Goal: Task Accomplishment & Management: Manage account settings

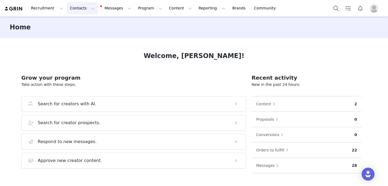
click at [83, 8] on button "Contacts Contacts" at bounding box center [82, 8] width 31 height 12
click at [84, 33] on p "Prospects" at bounding box center [76, 34] width 18 height 6
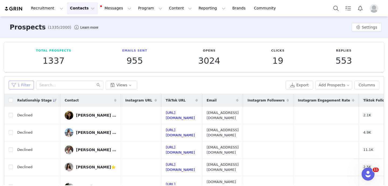
click at [22, 86] on button "1 Filter" at bounding box center [21, 85] width 25 height 9
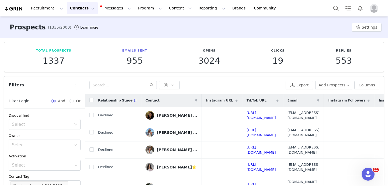
scroll to position [76, 0]
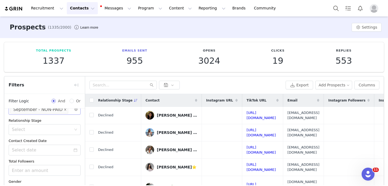
click at [64, 110] on icon "icon: close" at bounding box center [65, 109] width 3 height 3
click at [51, 110] on div "Select" at bounding box center [42, 109] width 61 height 5
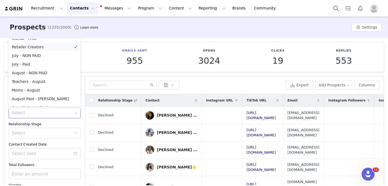
scroll to position [237, 0]
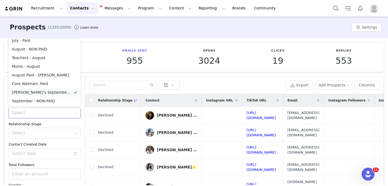
click at [39, 91] on li "[PERSON_NAME]'s September List - PAID" at bounding box center [45, 92] width 72 height 9
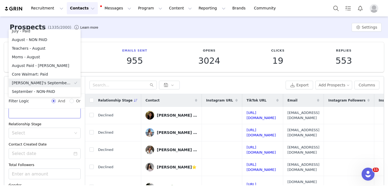
click at [52, 124] on div "Relationship Stage" at bounding box center [45, 123] width 72 height 5
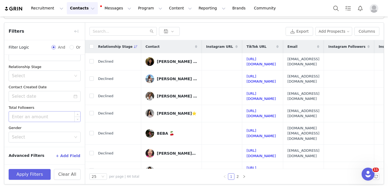
scroll to position [57, 0]
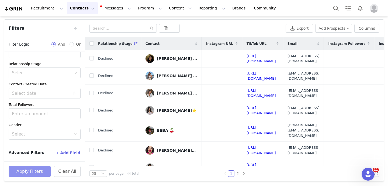
click at [31, 172] on button "Apply Filters" at bounding box center [30, 171] width 42 height 11
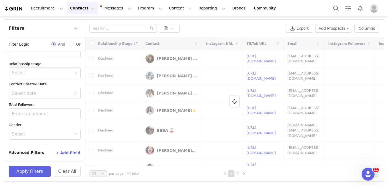
click at [76, 29] on button "button" at bounding box center [76, 28] width 9 height 9
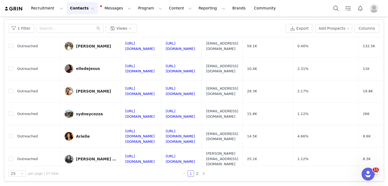
scroll to position [0, 0]
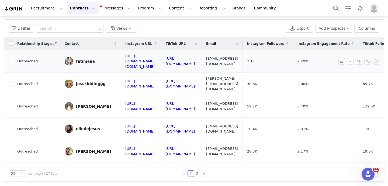
click at [83, 59] on div "fatimaaa" at bounding box center [85, 61] width 19 height 4
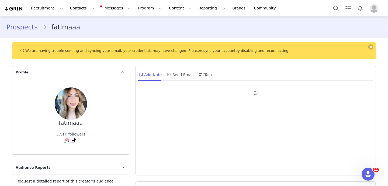
type input "+1 ([GEOGRAPHIC_DATA])"
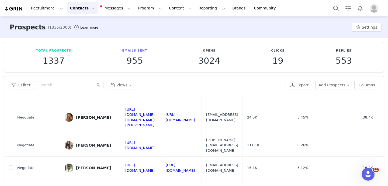
scroll to position [57, 0]
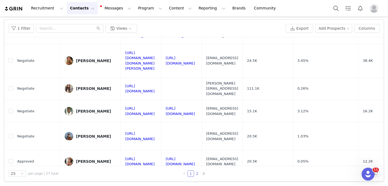
click at [197, 174] on link "2" at bounding box center [197, 173] width 6 height 6
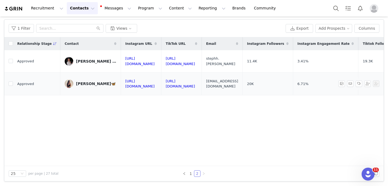
click at [79, 81] on div "[PERSON_NAME]🦋" at bounding box center [96, 83] width 40 height 4
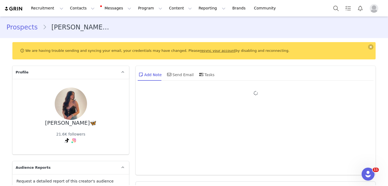
type input "+1 ([GEOGRAPHIC_DATA])"
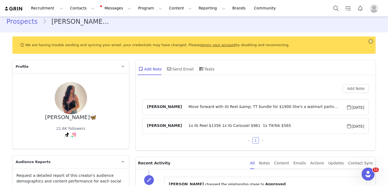
scroll to position [7, 0]
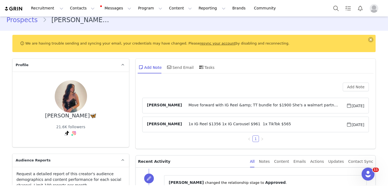
click at [206, 105] on span "Move forward with IG Reel &amp; TT bundle for $1900 She's a walmart partner. I …" at bounding box center [264, 105] width 164 height 6
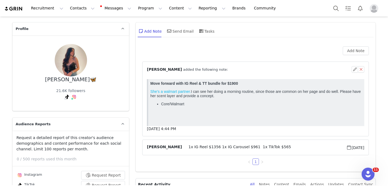
scroll to position [46, 0]
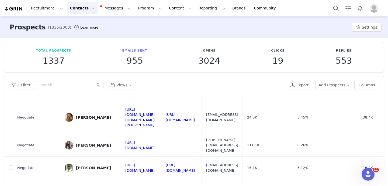
scroll to position [57, 0]
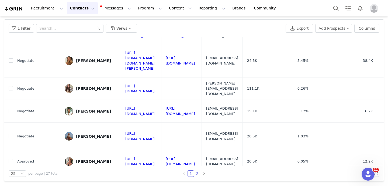
click at [198, 171] on link "2" at bounding box center [197, 173] width 6 height 6
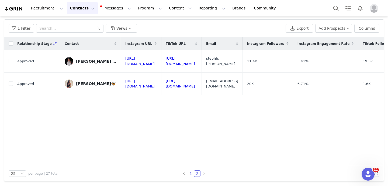
click at [191, 172] on link "1" at bounding box center [191, 173] width 6 height 6
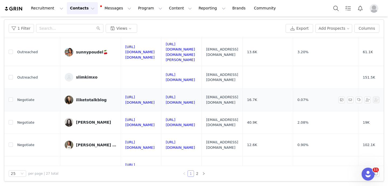
scroll to position [332, 0]
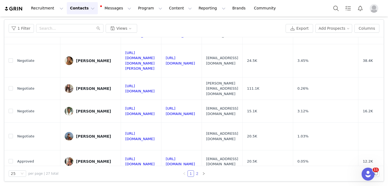
click at [199, 173] on link "2" at bounding box center [197, 173] width 6 height 6
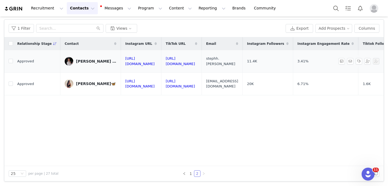
click at [31, 59] on span "Approved" at bounding box center [25, 61] width 17 height 5
click at [83, 59] on div "[PERSON_NAME] ౨ৎ" at bounding box center [96, 61] width 40 height 4
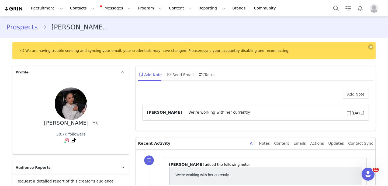
type input "+1 ([GEOGRAPHIC_DATA])"
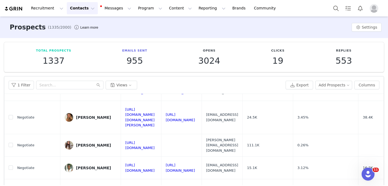
scroll to position [57, 0]
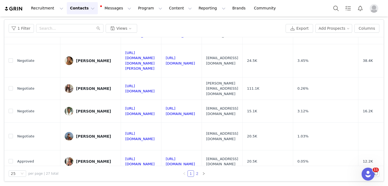
click at [198, 173] on link "2" at bounding box center [197, 173] width 6 height 6
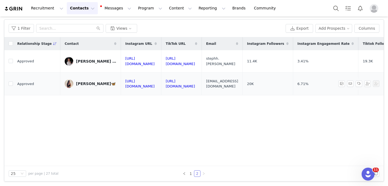
click at [81, 81] on div "[PERSON_NAME]🦋" at bounding box center [96, 83] width 40 height 4
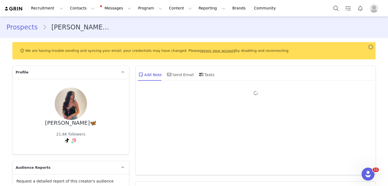
type input "+1 ([GEOGRAPHIC_DATA])"
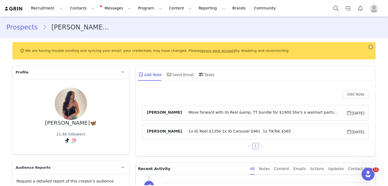
click at [193, 110] on span "Move forward with IG Reel &amp; TT bundle for $1900 She's a walmart partner. I …" at bounding box center [264, 113] width 164 height 6
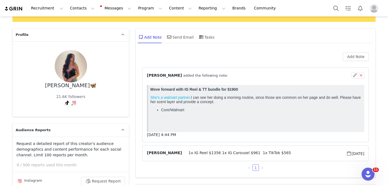
scroll to position [41, 0]
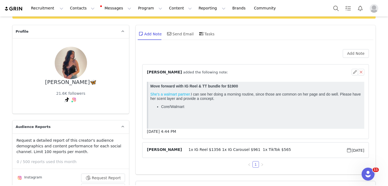
click at [234, 100] on p "She's a walmart partner. I can see her doing a morning routine, since those are…" at bounding box center [257, 96] width 212 height 9
drag, startPoint x: 192, startPoint y: 94, endPoint x: 228, endPoint y: 99, distance: 35.6
click at [228, 99] on p "She's a walmart partner. I can see her doing a morning routine, since those are…" at bounding box center [257, 96] width 212 height 9
copy p "I can see her doing a morning routine, since those are common on her page and d…"
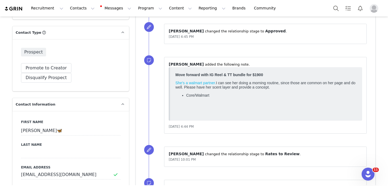
scroll to position [217, 0]
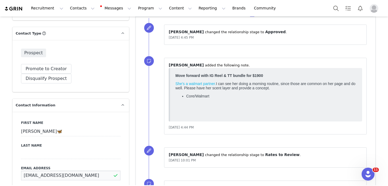
drag, startPoint x: 85, startPoint y: 167, endPoint x: 19, endPoint y: 152, distance: 68.4
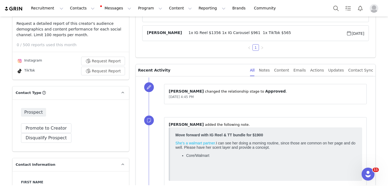
scroll to position [0, 0]
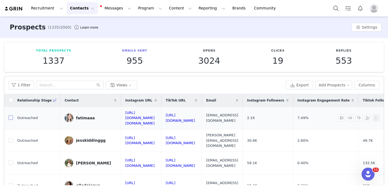
click at [9, 115] on input "checkbox" at bounding box center [11, 117] width 4 height 4
checkbox input "true"
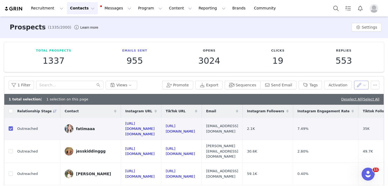
click at [363, 87] on button "button" at bounding box center [361, 85] width 15 height 9
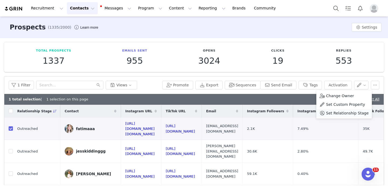
click at [349, 111] on span "Set Relationship Stage" at bounding box center [347, 113] width 43 height 6
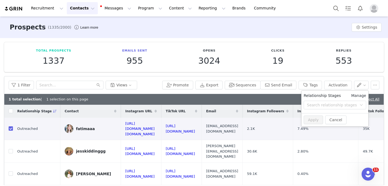
click at [361, 95] on link "Manage" at bounding box center [358, 96] width 15 height 6
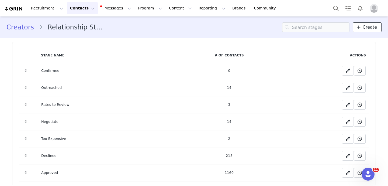
click at [368, 30] on span "Create" at bounding box center [370, 27] width 14 height 6
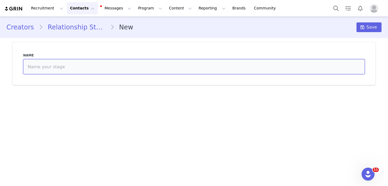
click at [172, 63] on input at bounding box center [194, 66] width 342 height 15
drag, startPoint x: 78, startPoint y: 66, endPoint x: 27, endPoint y: 67, distance: 51.5
click at [27, 67] on input "Awaiting Confirmation" at bounding box center [194, 66] width 342 height 15
click at [46, 64] on input "Awaiting Confirmation" at bounding box center [194, 66] width 342 height 15
click at [70, 65] on input "Awaiting Confirmation" at bounding box center [194, 66] width 342 height 15
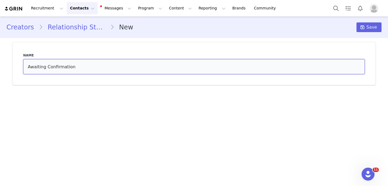
click at [74, 67] on input "Awaiting Confirmation" at bounding box center [194, 66] width 342 height 15
click at [30, 67] on input "Awaiting Confirmation" at bounding box center [194, 66] width 342 height 15
click at [111, 65] on input "Approved, Awaiting Confirmation" at bounding box center [194, 66] width 342 height 15
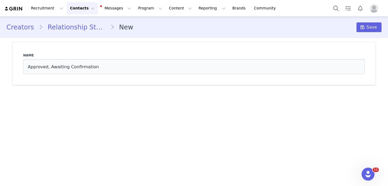
click at [99, 52] on div "Name Approved, Awaiting Confirmation" at bounding box center [194, 64] width 348 height 28
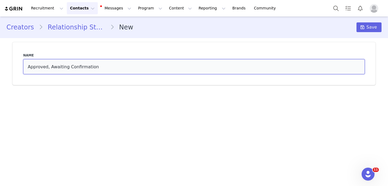
click at [104, 65] on input "Approved, Awaiting Confirmation" at bounding box center [194, 66] width 342 height 15
drag, startPoint x: 49, startPoint y: 67, endPoint x: 8, endPoint y: 60, distance: 42.2
click at [8, 60] on div "Creators Relationship Stages New Save Name Approved, Awaiting Confirmation" at bounding box center [194, 52] width 388 height 73
type input "Awaiting Confirmation"
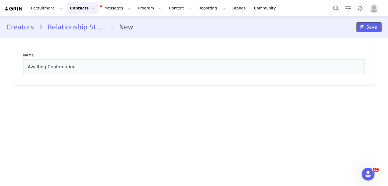
drag, startPoint x: 369, startPoint y: 30, endPoint x: 345, endPoint y: 30, distance: 24.0
click at [345, 30] on div "Creators Relationship Stages New Save" at bounding box center [193, 27] width 375 height 10
click at [362, 27] on icon at bounding box center [363, 27] width 4 height 4
click at [75, 8] on button "Contacts Contacts" at bounding box center [82, 8] width 31 height 12
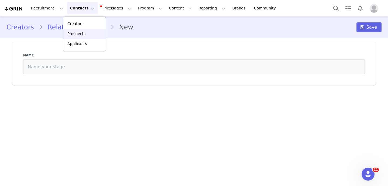
click at [80, 36] on p "Prospects" at bounding box center [76, 34] width 18 height 6
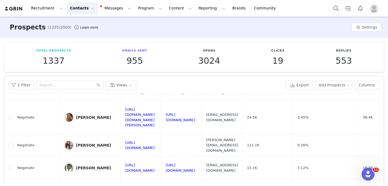
scroll to position [57, 0]
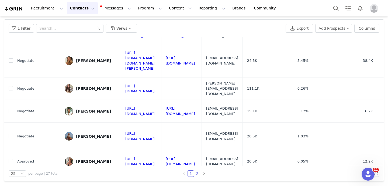
click at [199, 174] on link "2" at bounding box center [197, 173] width 6 height 6
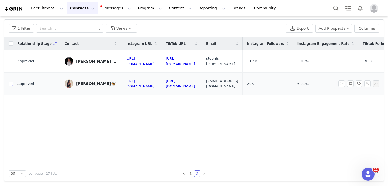
click at [10, 81] on input "checkbox" at bounding box center [11, 83] width 4 height 4
checkbox input "true"
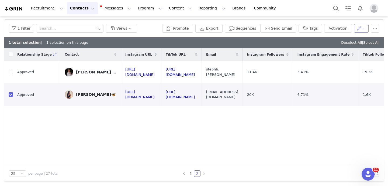
click at [360, 28] on button "button" at bounding box center [361, 28] width 15 height 9
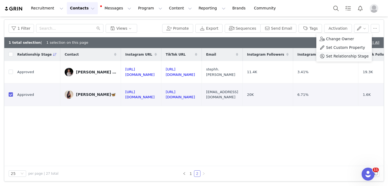
click at [344, 56] on span "Set Relationship Stage" at bounding box center [347, 56] width 43 height 6
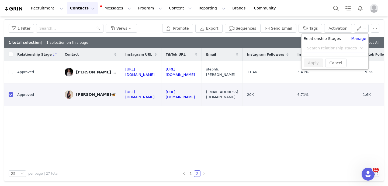
click at [319, 50] on div "Search relationship stages" at bounding box center [332, 47] width 50 height 5
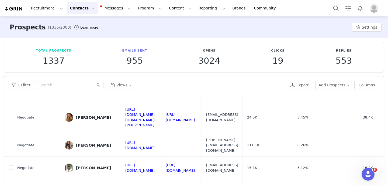
scroll to position [57, 0]
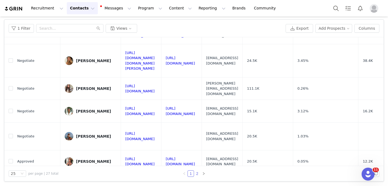
click at [199, 173] on link "2" at bounding box center [197, 173] width 6 height 6
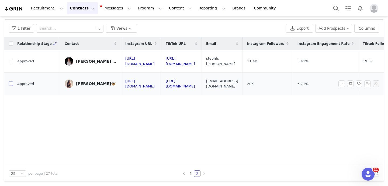
click at [12, 81] on input "checkbox" at bounding box center [11, 83] width 4 height 4
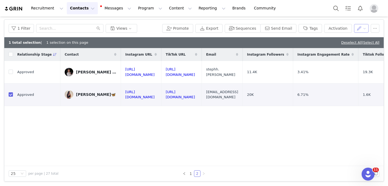
click at [364, 32] on button "button" at bounding box center [361, 28] width 15 height 9
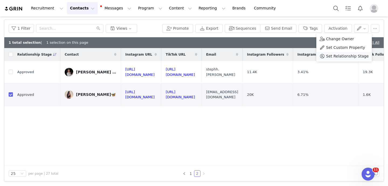
click at [353, 54] on span "Set Relationship Stage" at bounding box center [347, 56] width 43 height 6
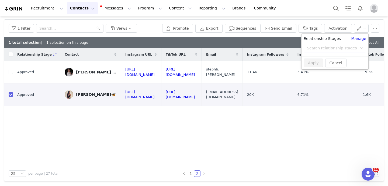
click at [334, 47] on div "Search relationship stages" at bounding box center [332, 47] width 50 height 5
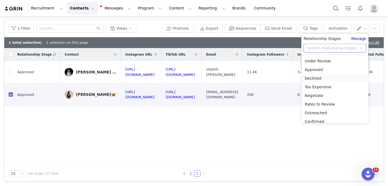
scroll to position [12, 0]
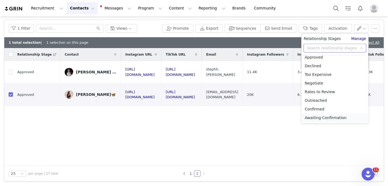
click at [332, 115] on li "Awaiting Confirmation" at bounding box center [335, 117] width 67 height 9
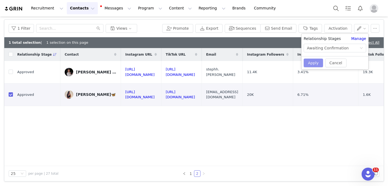
click at [312, 64] on button "Apply" at bounding box center [313, 63] width 19 height 9
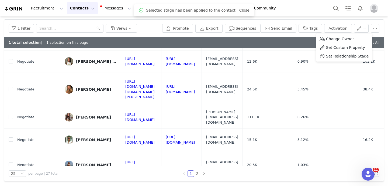
scroll to position [343, 0]
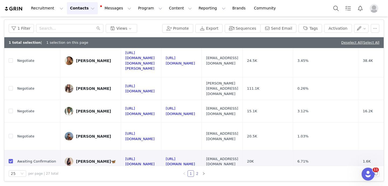
click at [197, 174] on link "2" at bounding box center [197, 173] width 6 height 6
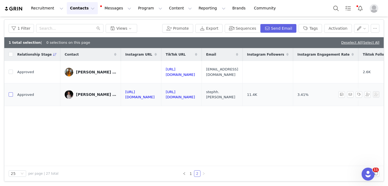
click at [11, 92] on input "checkbox" at bounding box center [11, 94] width 4 height 4
click at [359, 26] on button "button" at bounding box center [361, 28] width 15 height 9
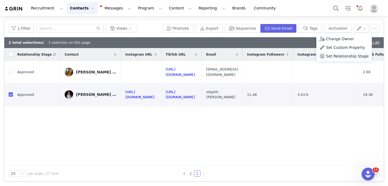
click at [338, 56] on span "Set Relationship Stage" at bounding box center [347, 56] width 43 height 6
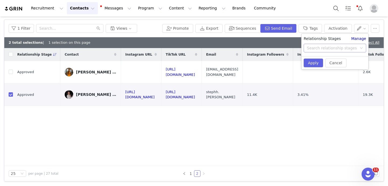
click at [318, 47] on div "Search relationship stages" at bounding box center [332, 47] width 50 height 5
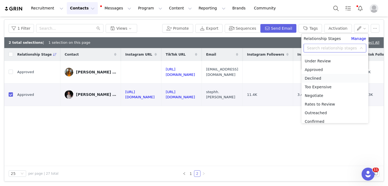
scroll to position [12, 0]
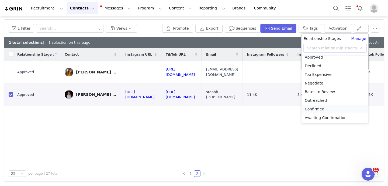
click at [323, 107] on li "Confirmed" at bounding box center [335, 109] width 67 height 9
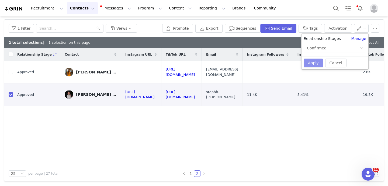
click at [315, 60] on button "Apply" at bounding box center [313, 63] width 19 height 9
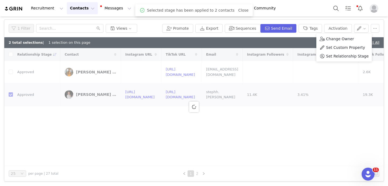
scroll to position [57, 0]
checkbox input "false"
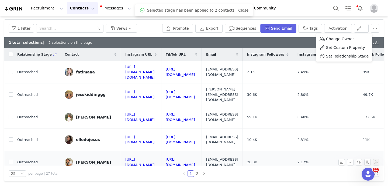
scroll to position [343, 0]
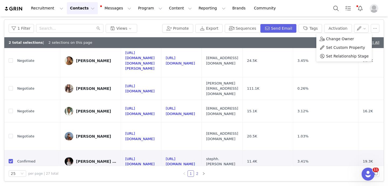
click at [197, 171] on link "2" at bounding box center [197, 173] width 6 height 6
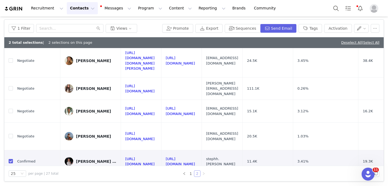
scroll to position [0, 0]
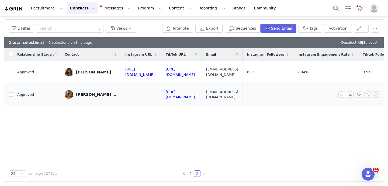
click at [83, 90] on link "[PERSON_NAME] ✨ beauty + style" at bounding box center [91, 94] width 52 height 9
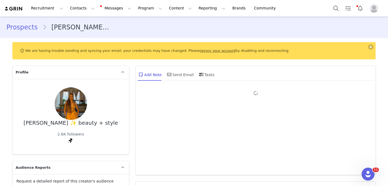
type input "+1 ([GEOGRAPHIC_DATA])"
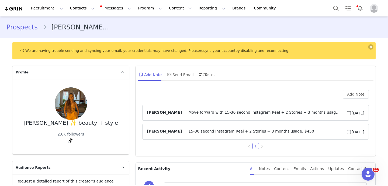
click at [213, 112] on span "Move forward with 15-30 second Instagram Reel + 2 Stories + 3 months usage: $45…" at bounding box center [264, 113] width 164 height 6
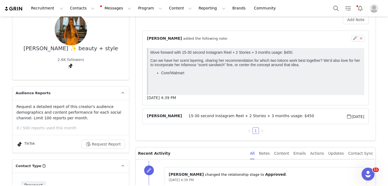
scroll to position [74, 0]
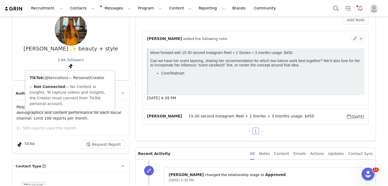
click at [63, 78] on link "@kennz0oo" at bounding box center [56, 78] width 22 height 4
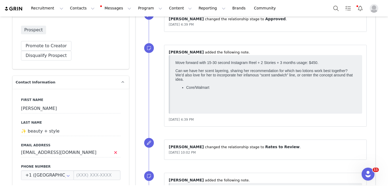
scroll to position [247, 0]
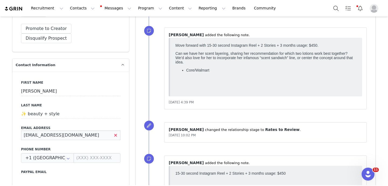
drag, startPoint x: 92, startPoint y: 127, endPoint x: 6, endPoint y: 106, distance: 88.0
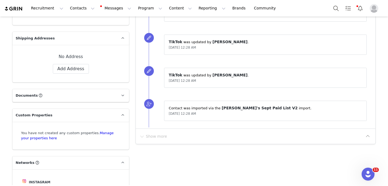
scroll to position [560, 0]
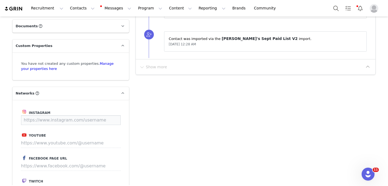
click at [60, 115] on input at bounding box center [71, 120] width 100 height 10
paste input "[URL][DOMAIN_NAME]"
click at [110, 115] on button "Save" at bounding box center [111, 120] width 20 height 10
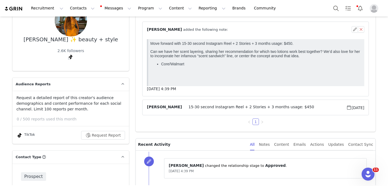
scroll to position [80, 0]
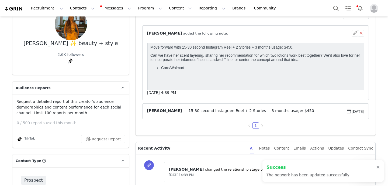
type input "[URL][DOMAIN_NAME]"
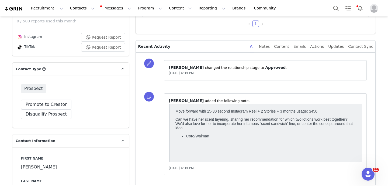
scroll to position [0, 0]
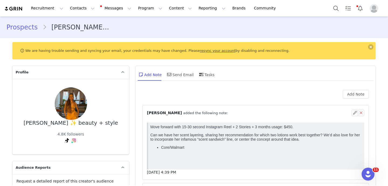
drag, startPoint x: 73, startPoint y: 152, endPoint x: 365, endPoint y: 1, distance: 329.3
click at [0, 0] on div "Recruitment Recruitment Creator Search Curated Lists Landing Pages Web Extensio…" at bounding box center [194, 93] width 388 height 186
drag, startPoint x: 183, startPoint y: 127, endPoint x: 283, endPoint y: 127, distance: 99.5
click at [283, 127] on p "Move forward with 15-30 second Instagram Reel + 2 Stories + 3 months usage: $45…" at bounding box center [257, 127] width 212 height 4
copy p "15-30 second Instagram Reel + 2 Stories + 3 months usage"
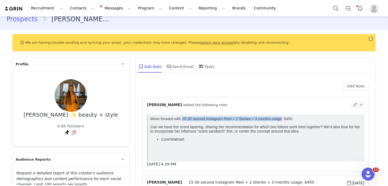
scroll to position [18, 0]
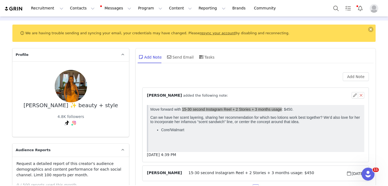
click at [371, 128] on div "Add Note ⁨ [PERSON_NAME] ⁩ added the following note: [DATE] 4:39 PM [PERSON_NAM…" at bounding box center [256, 134] width 240 height 128
click at [211, 94] on span "⁨ [PERSON_NAME] ⁩ added the following note:" at bounding box center [187, 96] width 81 height 6
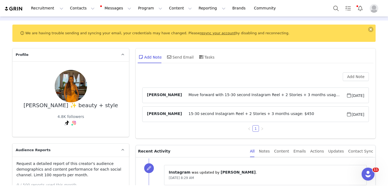
click at [206, 95] on span "Move forward with 15-30 second Instagram Reel + 2 Stories + 3 months usage: $45…" at bounding box center [264, 95] width 164 height 6
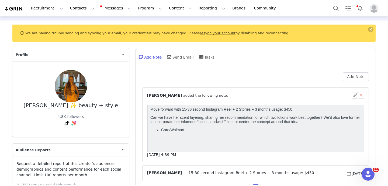
scroll to position [64, 0]
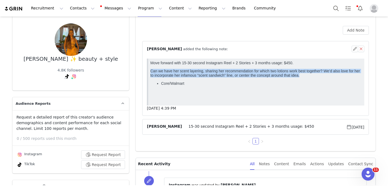
drag, startPoint x: 151, startPoint y: 71, endPoint x: 312, endPoint y: 76, distance: 161.1
click at [312, 76] on p "Can we have her scent layering, sharing her recommendation for which two lotion…" at bounding box center [257, 73] width 212 height 9
copy p "Can we have her scent layering, sharing her recommendation for which two lotion…"
